Goal: Navigation & Orientation: Find specific page/section

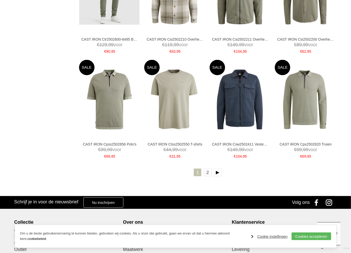
scroll to position [1003, 0]
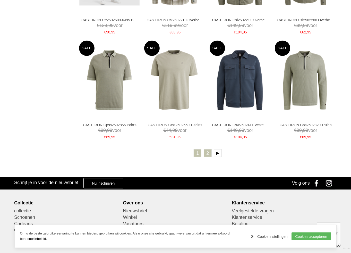
click at [208, 155] on link "2" at bounding box center [208, 153] width 8 height 8
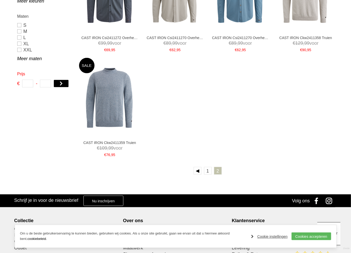
scroll to position [257, 0]
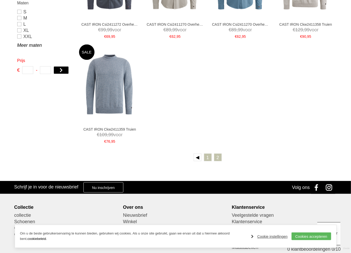
click at [205, 158] on link "1" at bounding box center [208, 158] width 8 height 8
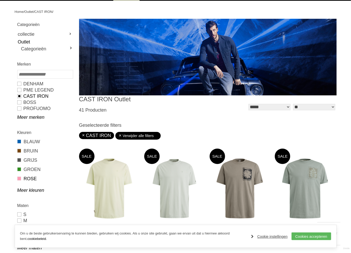
scroll to position [77, 0]
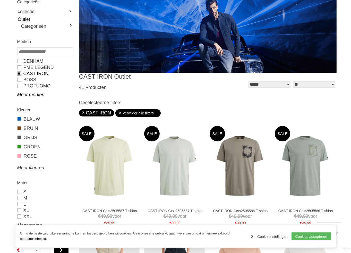
click at [24, 168] on link "Meer kleuren" at bounding box center [44, 168] width 55 height 6
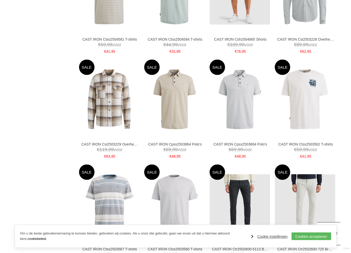
scroll to position [797, 0]
